Goal: Information Seeking & Learning: Check status

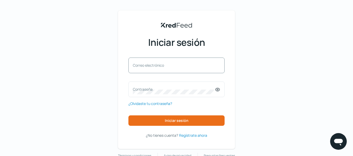
click at [166, 63] on label "Correo electrónico" at bounding box center [174, 65] width 82 height 5
click at [166, 66] on input "Correo electrónico" at bounding box center [176, 68] width 87 height 5
click at [160, 67] on input "Correo electrónico" at bounding box center [176, 68] width 87 height 5
click at [159, 68] on input "[EMAIL_ADDRESS][DOMAIN_NAME]" at bounding box center [176, 68] width 87 height 5
type input "[EMAIL_ADDRESS][DOMAIN_NAME]"
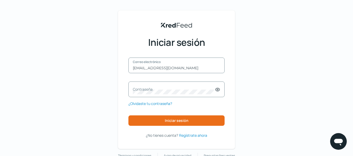
click at [162, 84] on div "Contraseña" at bounding box center [177, 89] width 96 height 16
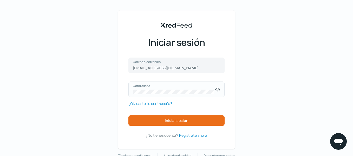
click at [219, 91] on icon at bounding box center [217, 89] width 5 height 5
click at [163, 120] on button "Iniciar sesión" at bounding box center [177, 120] width 96 height 10
click at [182, 118] on font "Iniciar sesión" at bounding box center [177, 120] width 24 height 5
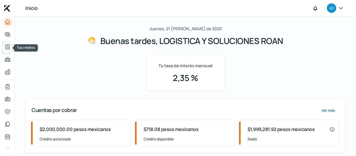
click at [6, 45] on icon "Tus créditos" at bounding box center [7, 47] width 6 height 6
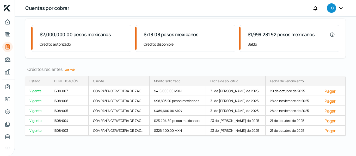
scroll to position [37, 0]
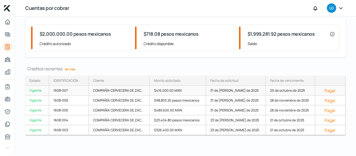
click at [146, 95] on div "COMPAÑÍA CERVECERA DE ZAC..." at bounding box center [119, 91] width 61 height 10
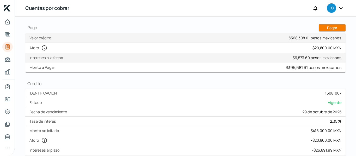
scroll to position [104, 0]
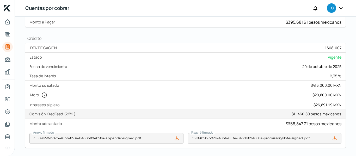
drag, startPoint x: 309, startPoint y: 92, endPoint x: 326, endPoint y: 93, distance: 17.2
click at [326, 100] on div "Intereses al plazo - $26,891.99 MXN" at bounding box center [185, 104] width 320 height 9
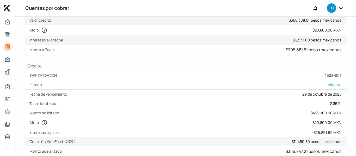
scroll to position [0, 0]
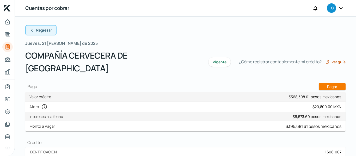
click at [33, 29] on icon at bounding box center [32, 30] width 4 height 4
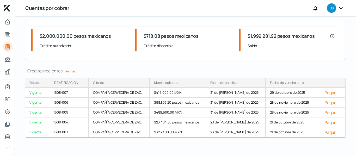
scroll to position [37, 0]
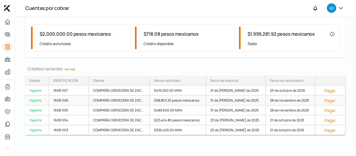
click at [167, 100] on font "$98,803.20 pesos mexicanos" at bounding box center [176, 100] width 45 height 5
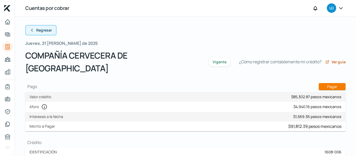
click at [42, 28] on font "Regresar" at bounding box center [44, 30] width 16 height 5
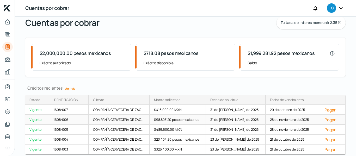
scroll to position [26, 0]
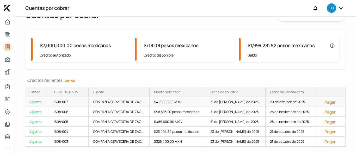
click at [132, 101] on font "COMPAÑÍA CERVECERA DE ZAC..." at bounding box center [118, 101] width 50 height 5
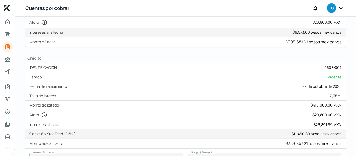
scroll to position [104, 0]
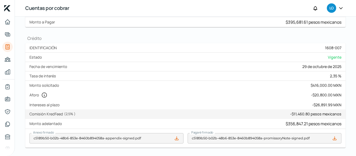
drag, startPoint x: 312, startPoint y: 93, endPoint x: 324, endPoint y: 92, distance: 12.0
click at [324, 102] on font "$26,891.99 MXN" at bounding box center [327, 104] width 28 height 5
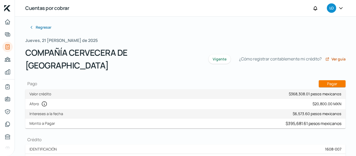
scroll to position [0, 0]
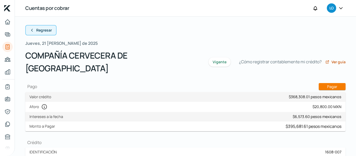
click at [40, 28] on font "Regresar" at bounding box center [44, 30] width 16 height 5
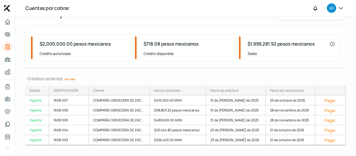
scroll to position [37, 0]
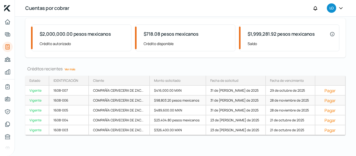
click at [178, 99] on font "$98,803.20 pesos mexicanos" at bounding box center [176, 100] width 45 height 5
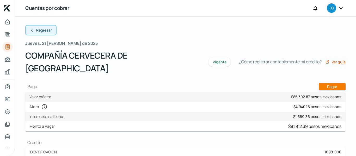
click at [34, 30] on button "Regresar" at bounding box center [40, 30] width 31 height 10
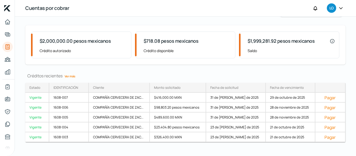
scroll to position [37, 0]
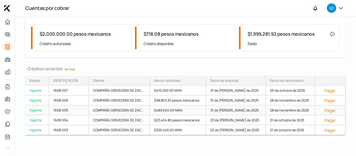
click at [170, 110] on font "$489,600.00 MXN" at bounding box center [168, 110] width 28 height 5
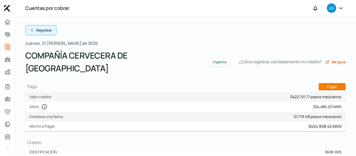
click at [37, 32] on font "Regresar" at bounding box center [44, 30] width 16 height 5
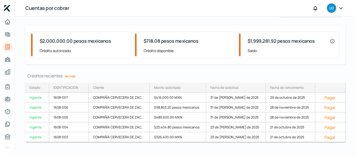
scroll to position [37, 0]
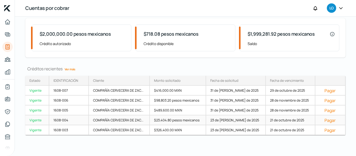
click at [176, 121] on font "$23,404.80 pesos mexicanos" at bounding box center [177, 120] width 46 height 5
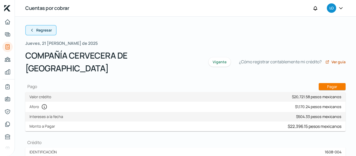
click at [33, 29] on icon at bounding box center [32, 30] width 4 height 4
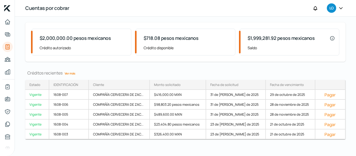
scroll to position [37, 0]
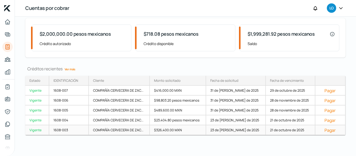
click at [166, 128] on font "$326,400.00 MXN" at bounding box center [168, 130] width 28 height 5
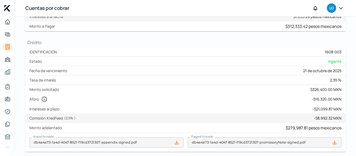
scroll to position [104, 0]
